Goal: Task Accomplishment & Management: Use online tool/utility

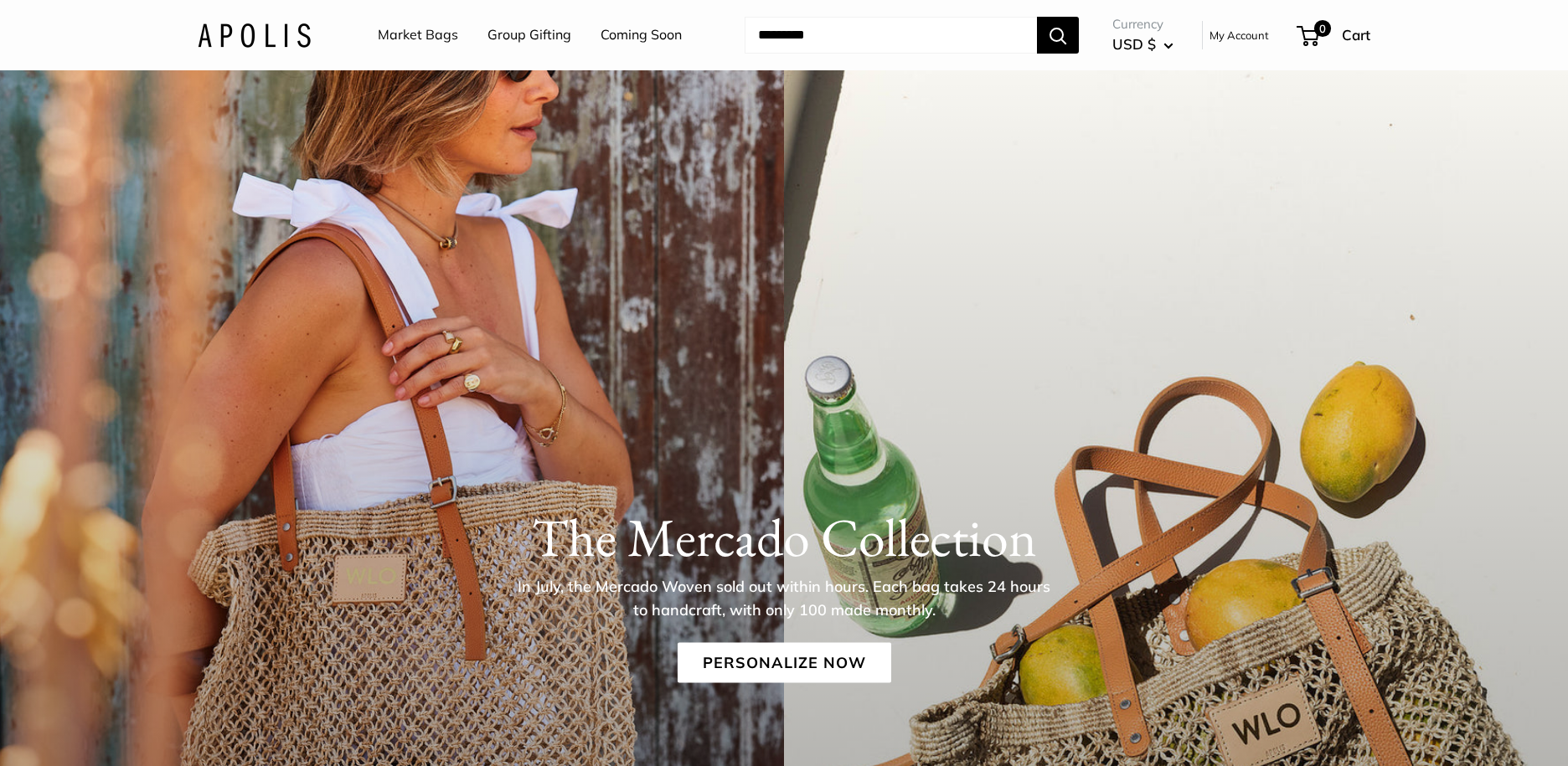
scroll to position [31, 0]
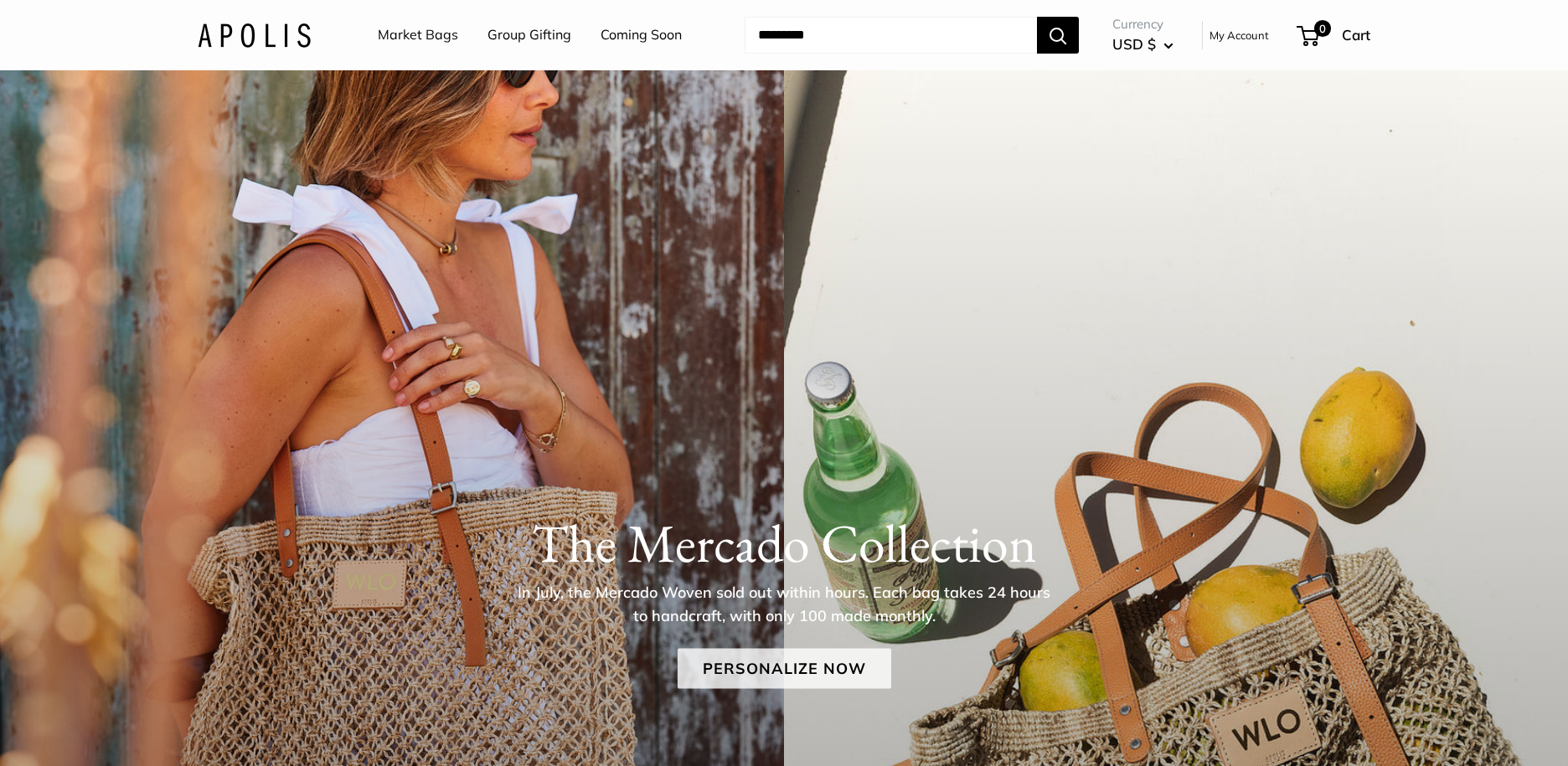
click at [836, 661] on link "Personalize Now" at bounding box center [784, 668] width 214 height 40
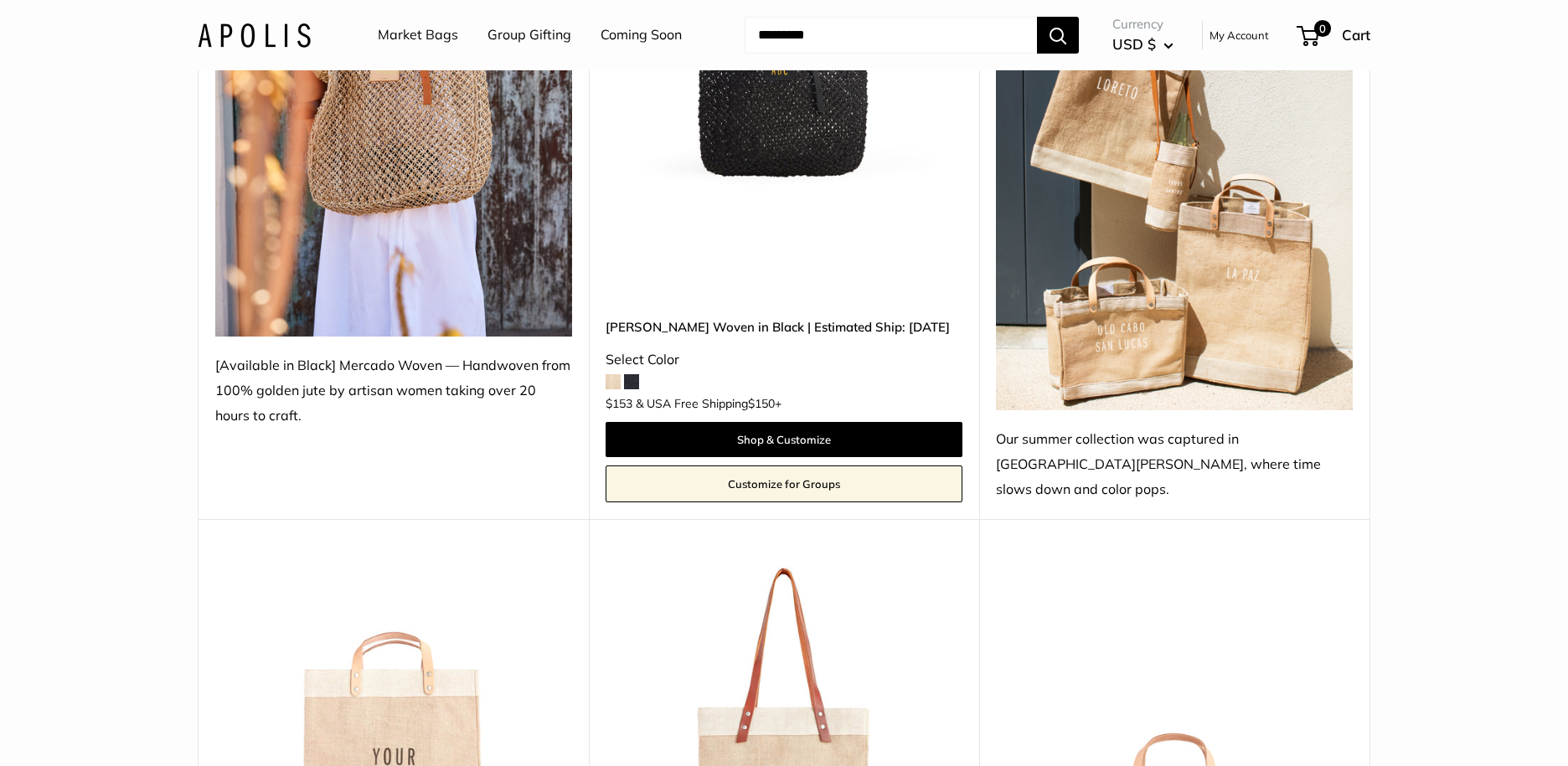
scroll to position [439, 0]
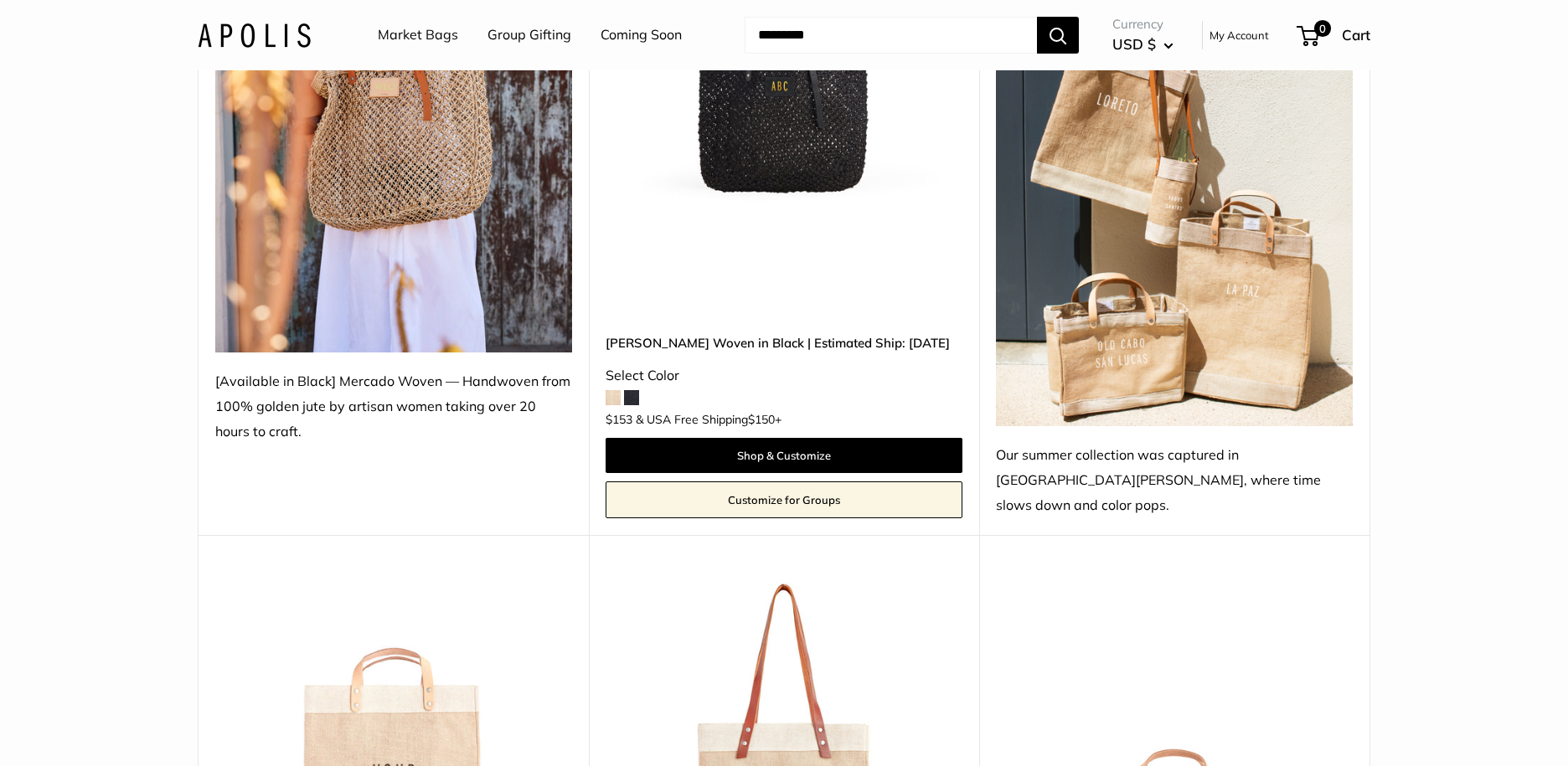
click at [784, 481] on link "Customize for Groups" at bounding box center [783, 499] width 357 height 37
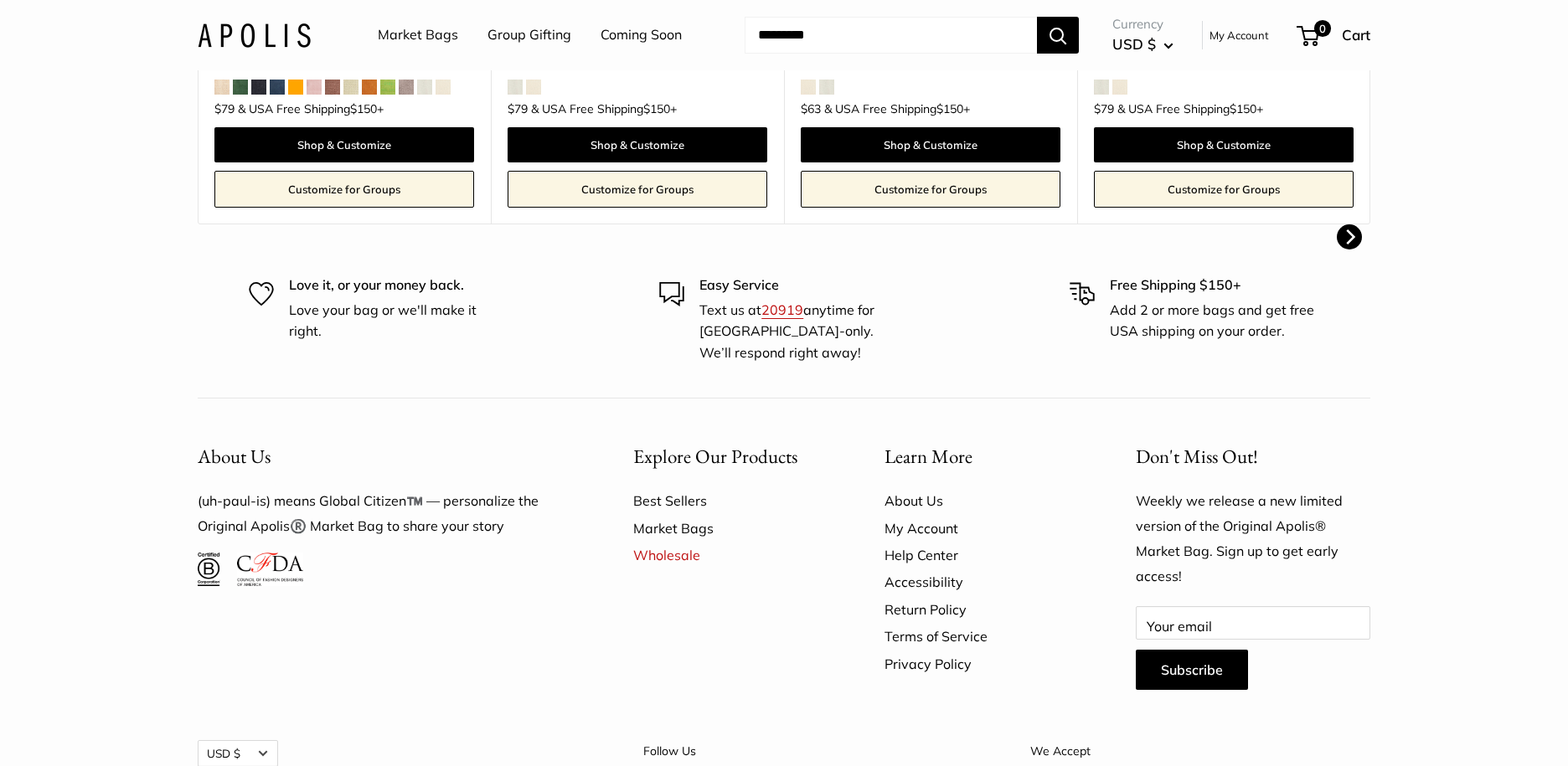
scroll to position [1026, 0]
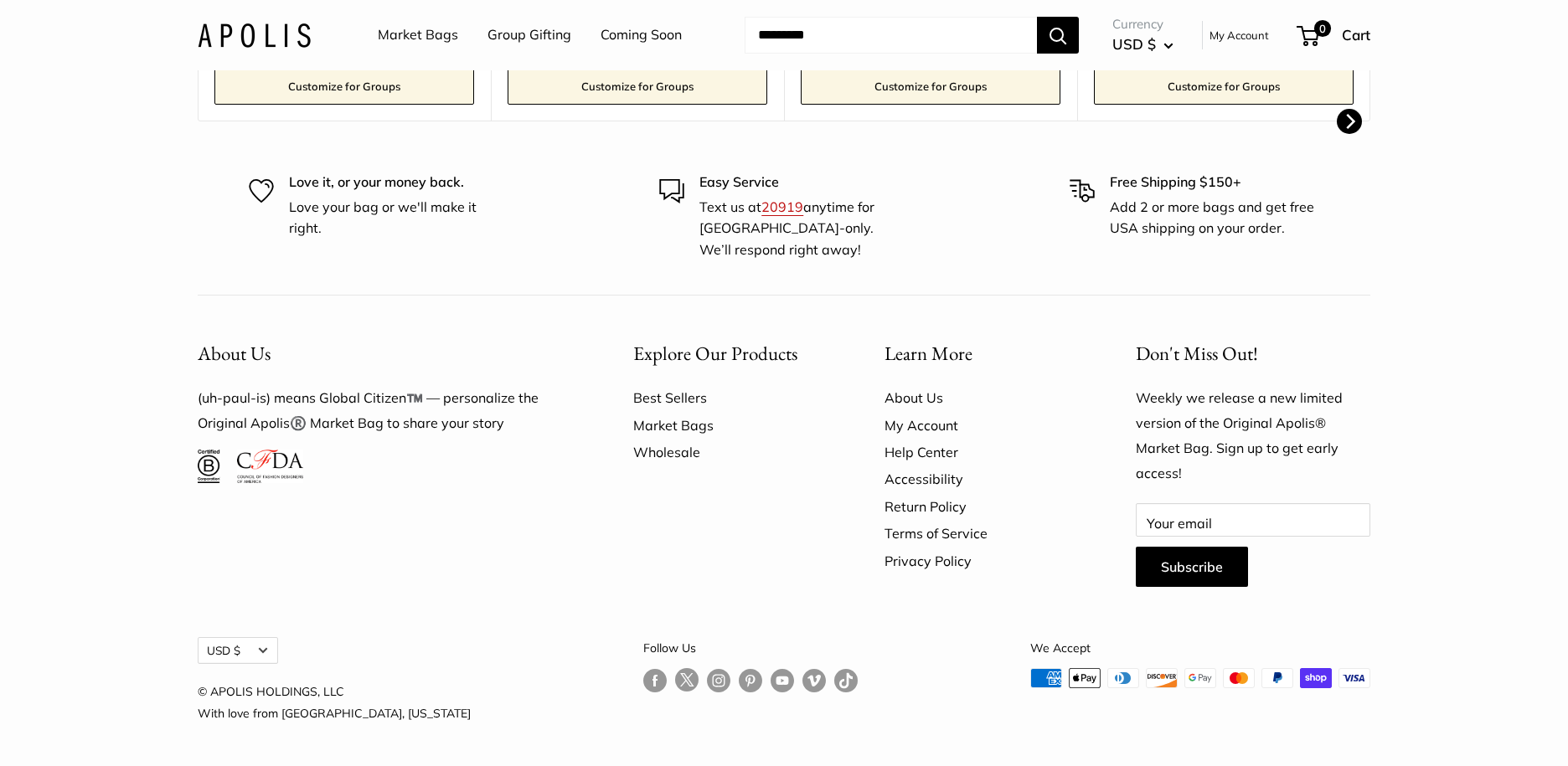
click at [666, 453] on link "Wholesale" at bounding box center [729, 453] width 192 height 27
